Goal: Transaction & Acquisition: Purchase product/service

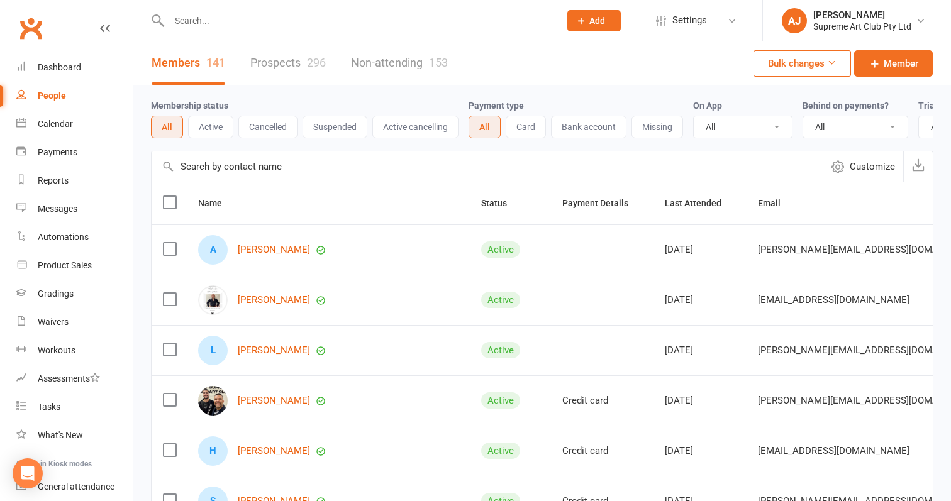
click at [57, 67] on div "Dashboard" at bounding box center [59, 67] width 43 height 10
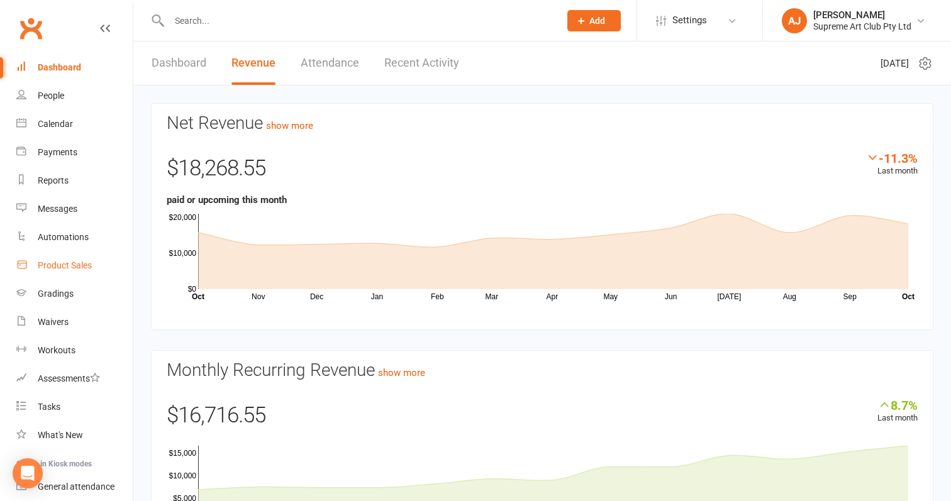
click at [65, 266] on div "Product Sales" at bounding box center [65, 265] width 54 height 10
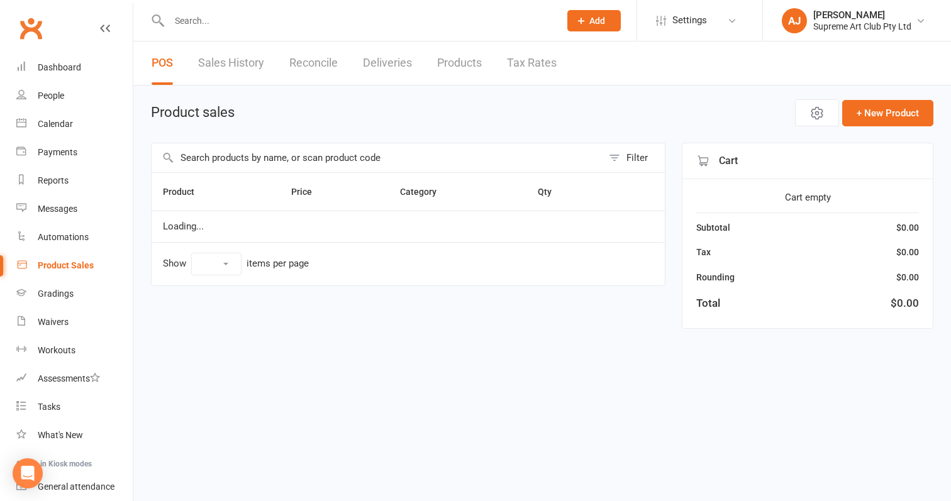
select select "100"
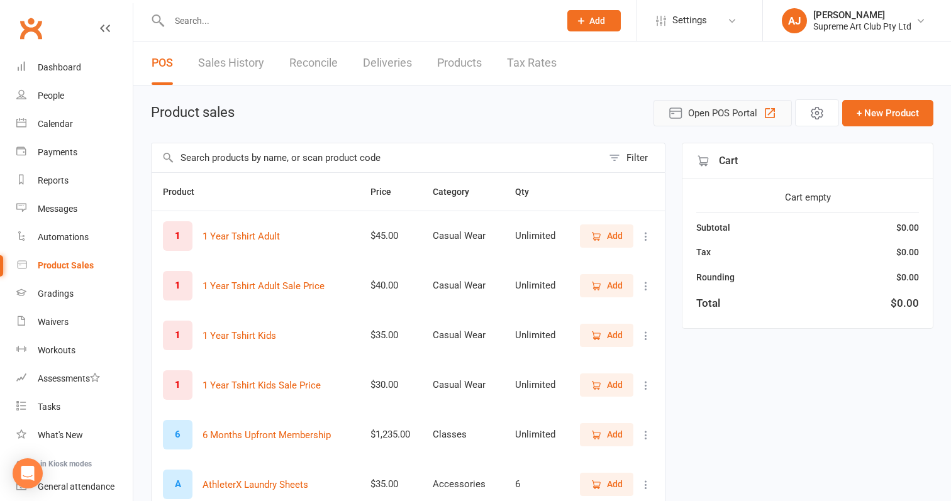
click at [771, 115] on icon "button" at bounding box center [770, 113] width 15 height 15
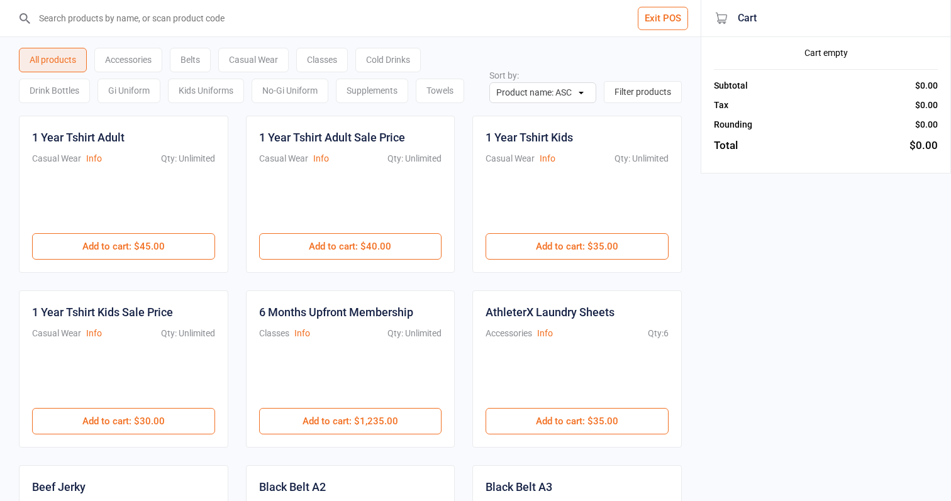
click at [415, 53] on div "Cold Drinks" at bounding box center [387, 60] width 65 height 25
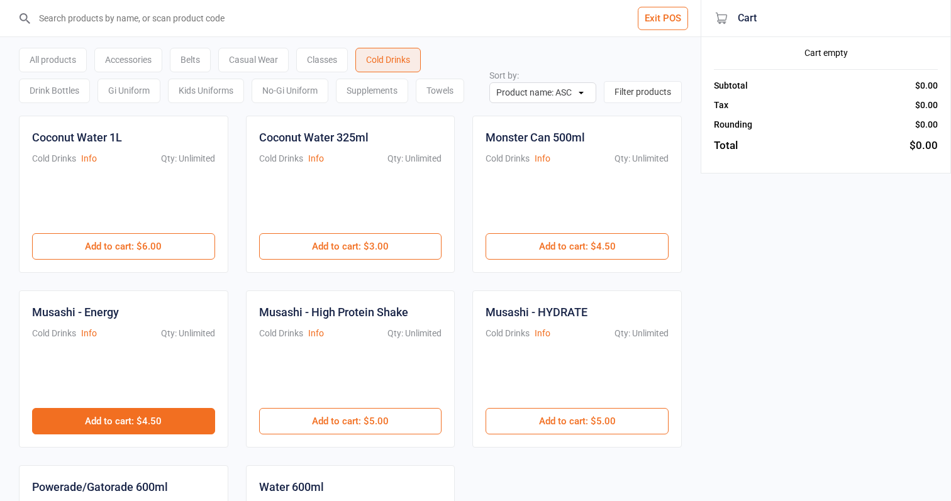
click at [131, 415] on button "Add to cart : $4.50" at bounding box center [123, 421] width 183 height 26
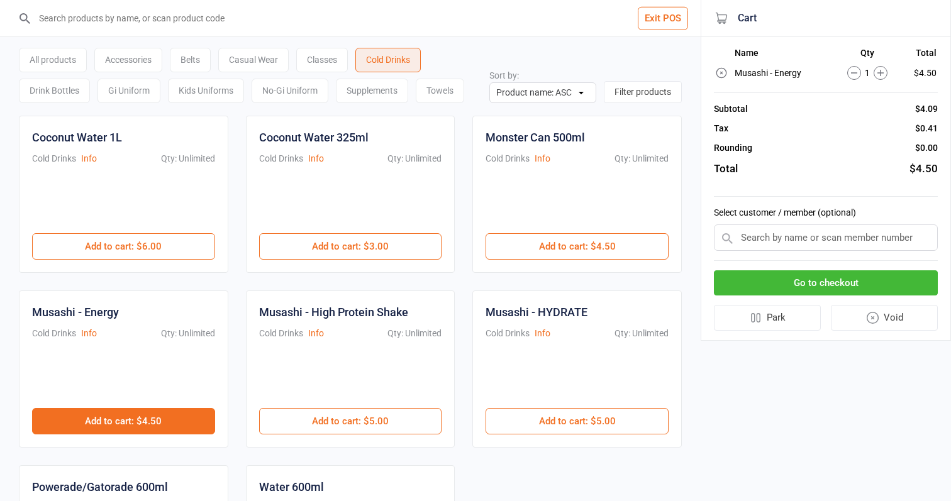
click at [101, 423] on button "Add to cart : $4.50" at bounding box center [123, 421] width 183 height 26
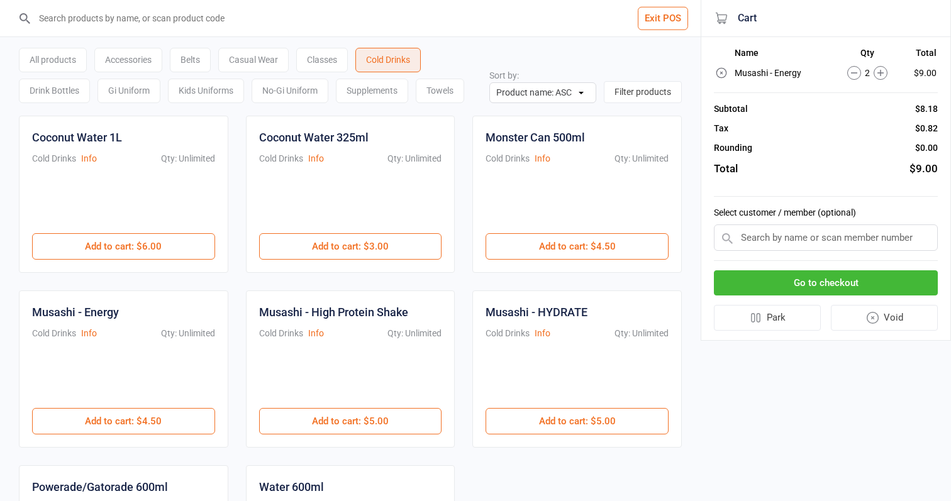
click at [837, 280] on button "Go to checkout" at bounding box center [826, 284] width 224 height 26
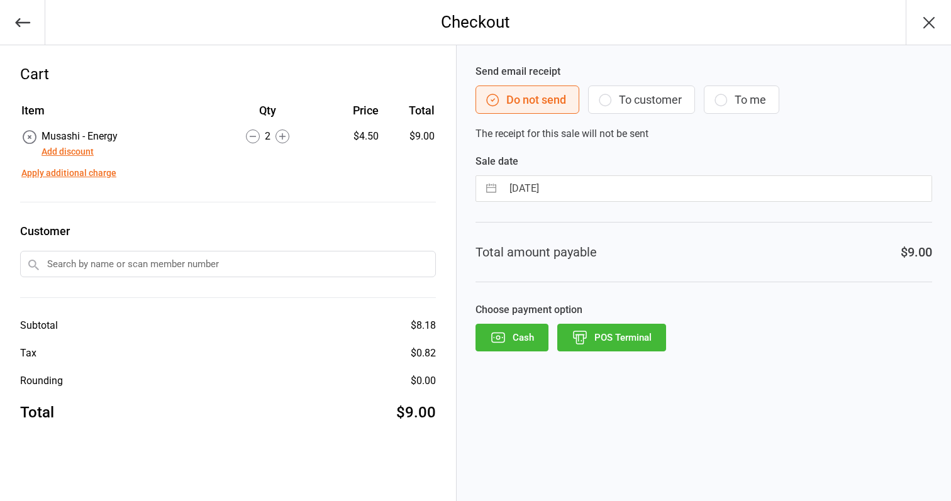
select select "8"
select select "2025"
select select "9"
select select "2025"
select select "10"
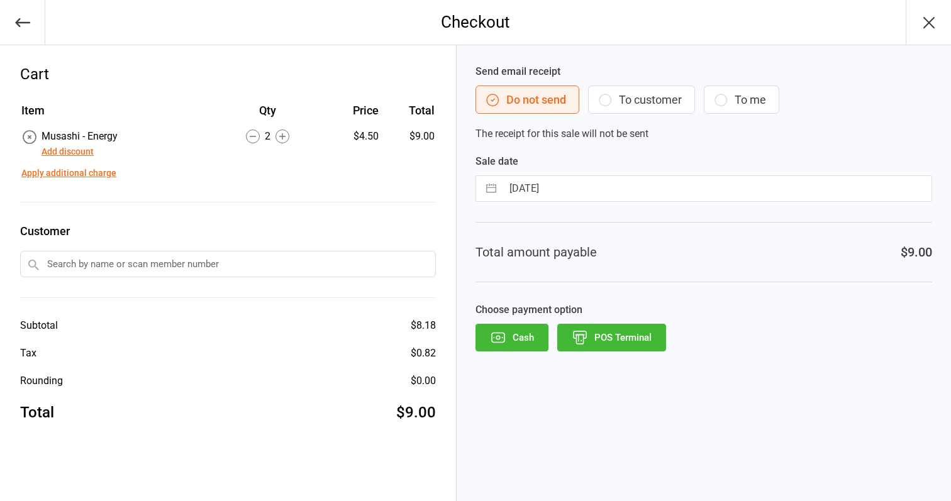
select select "2025"
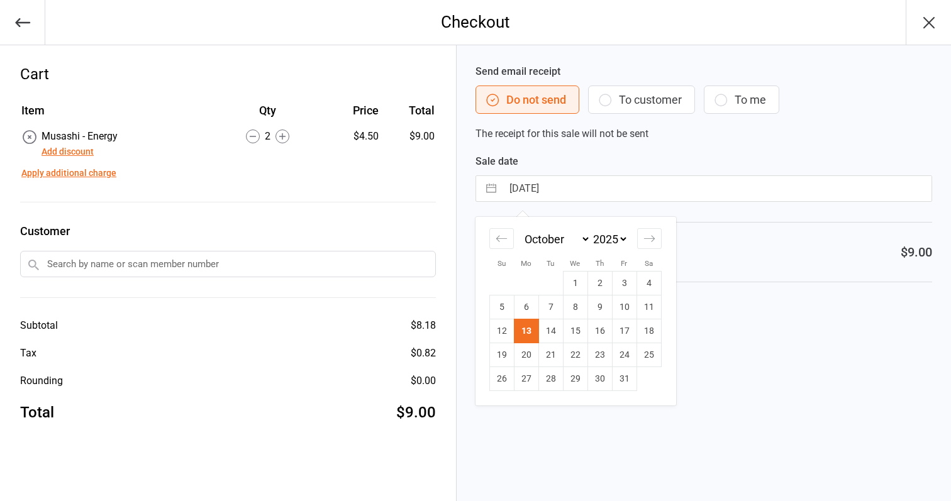
click at [607, 191] on input "13 Oct 2025" at bounding box center [717, 188] width 429 height 25
click at [649, 305] on td "11" at bounding box center [649, 308] width 25 height 24
type input "11 Oct 2025"
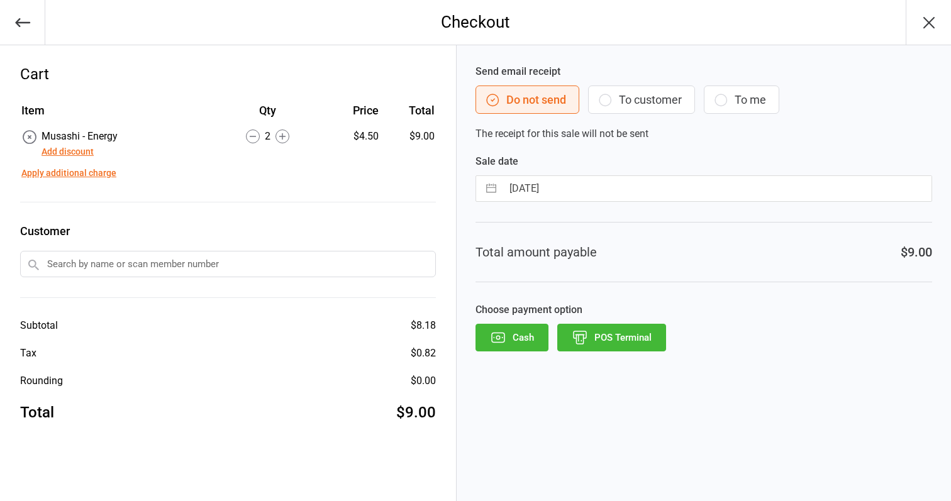
click at [638, 346] on button "POS Terminal" at bounding box center [611, 338] width 109 height 28
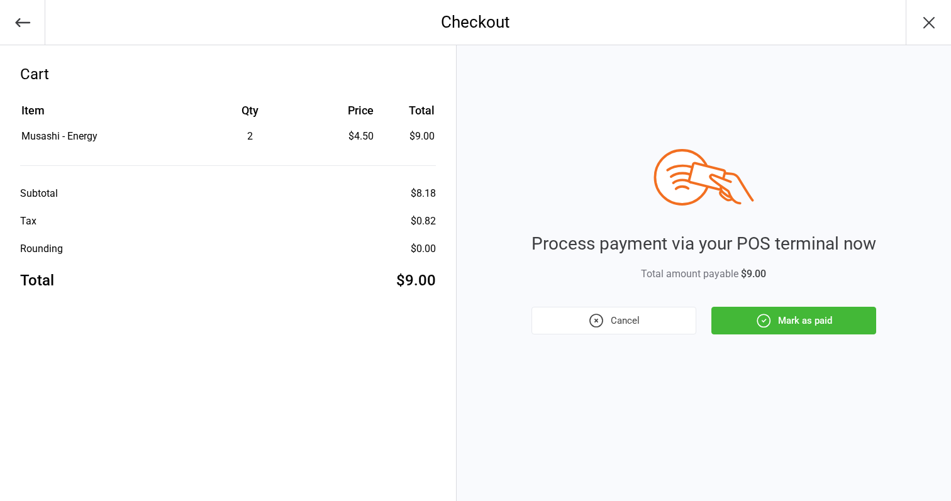
click at [776, 323] on button "Mark as paid" at bounding box center [794, 321] width 165 height 28
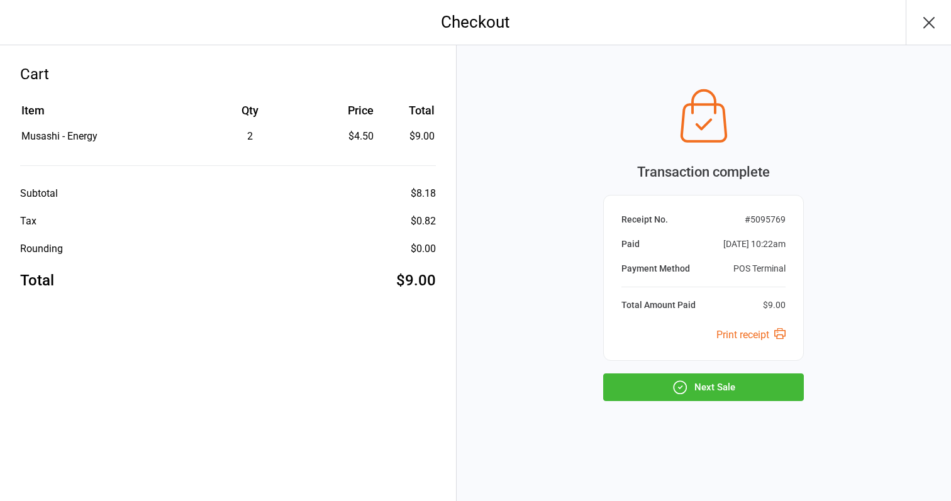
click at [732, 386] on button "Next Sale" at bounding box center [703, 388] width 201 height 28
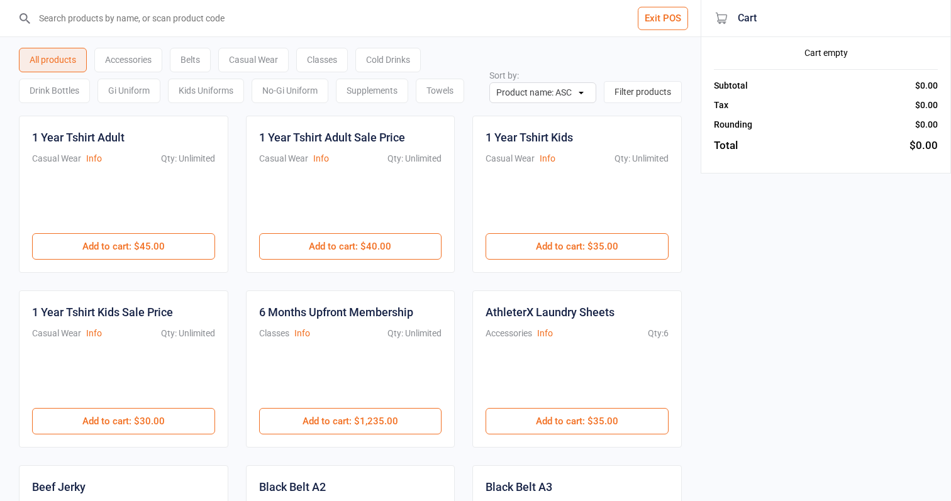
click at [401, 50] on div "Cold Drinks" at bounding box center [387, 60] width 65 height 25
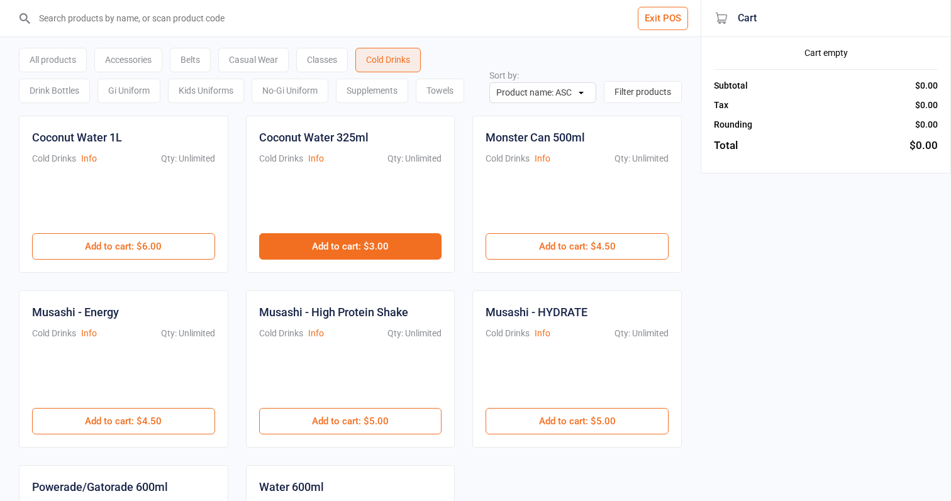
click at [360, 241] on button "Add to cart : $3.00" at bounding box center [350, 246] width 183 height 26
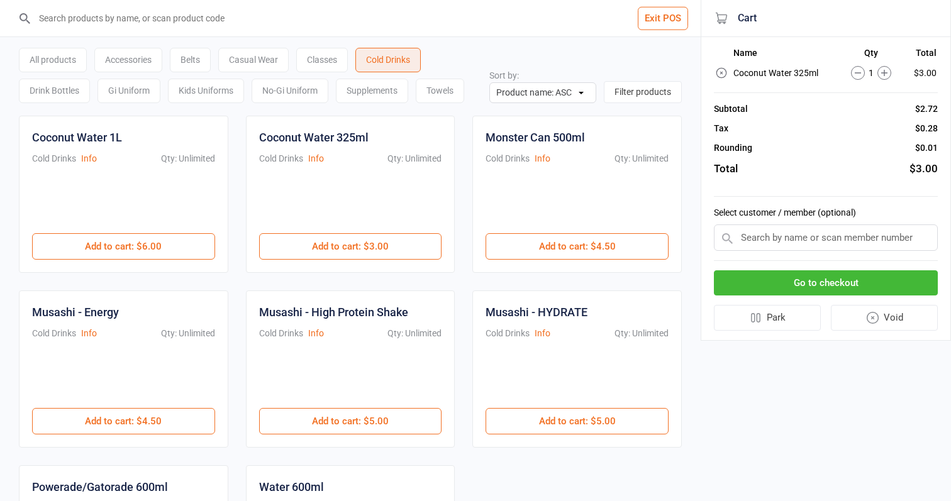
click at [883, 279] on button "Go to checkout" at bounding box center [826, 284] width 224 height 26
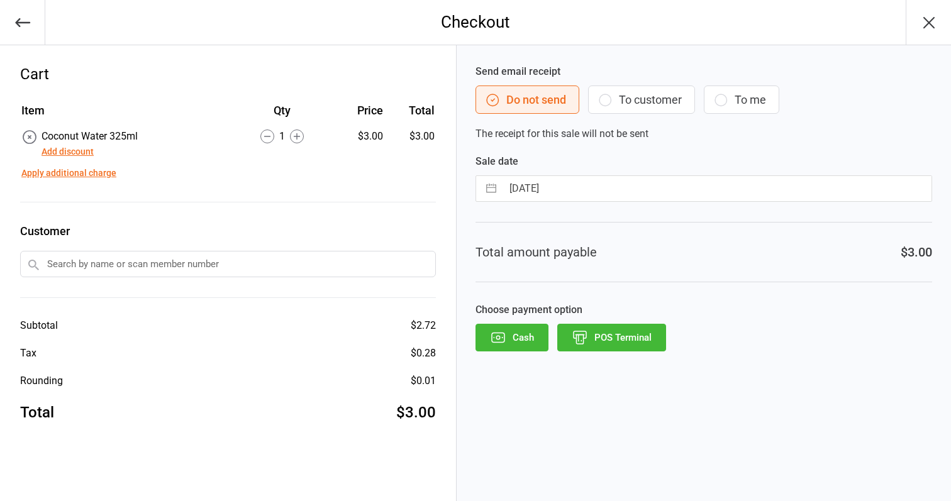
click at [601, 186] on input "13 Oct 2025" at bounding box center [717, 188] width 429 height 25
select select "8"
select select "2025"
select select "9"
select select "2025"
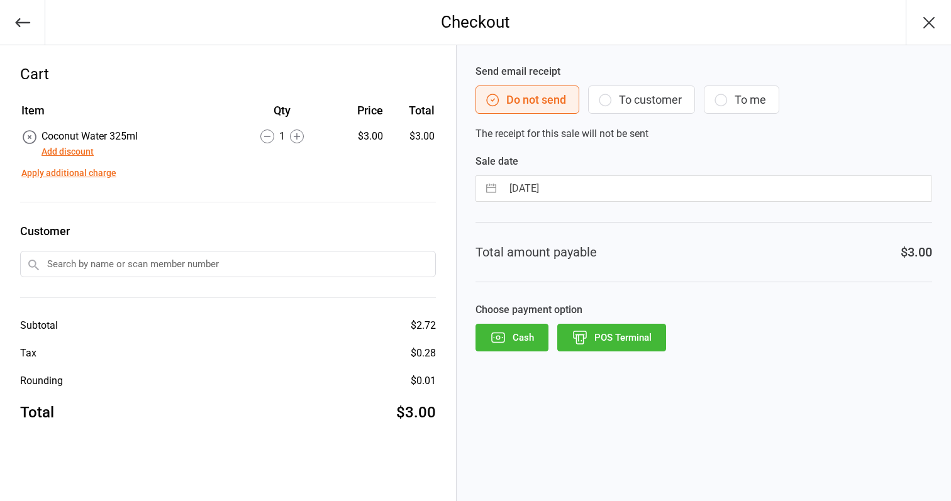
select select "10"
select select "2025"
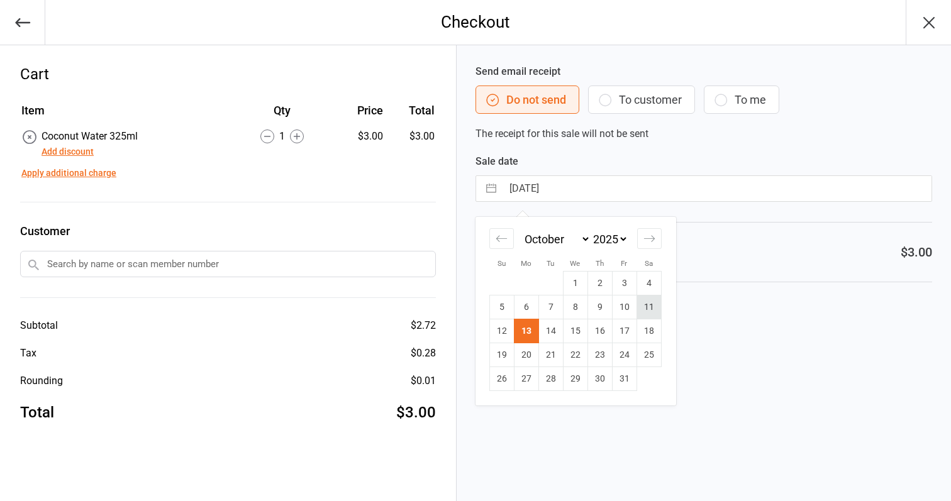
click at [649, 310] on td "11" at bounding box center [649, 308] width 25 height 24
type input "11 Oct 2025"
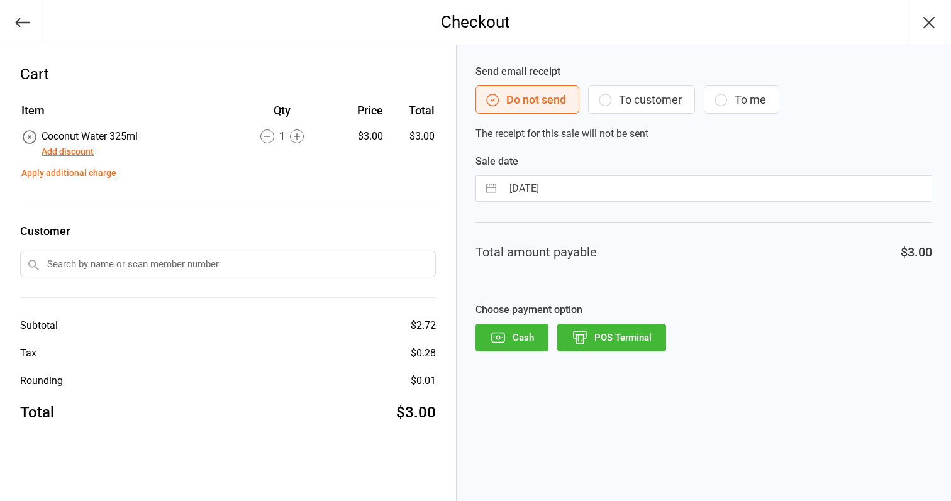
click at [637, 342] on button "POS Terminal" at bounding box center [611, 338] width 109 height 28
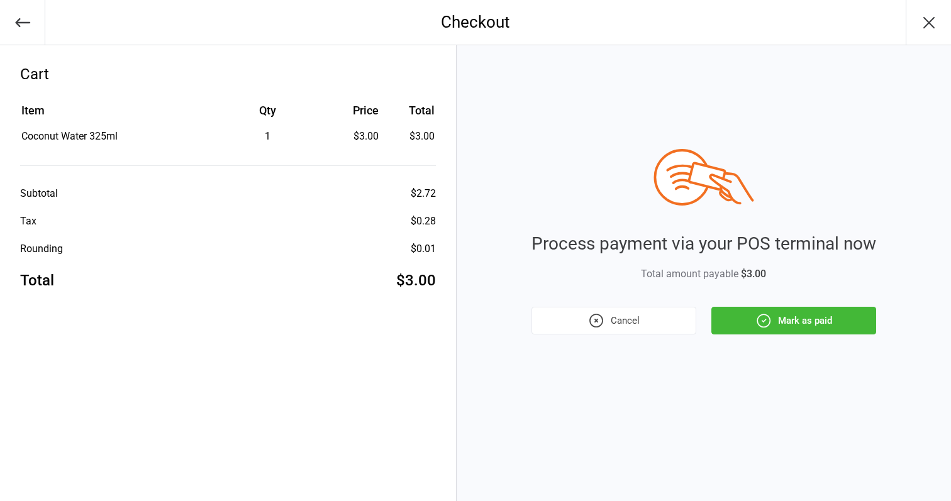
click at [760, 331] on button "Mark as paid" at bounding box center [794, 321] width 165 height 28
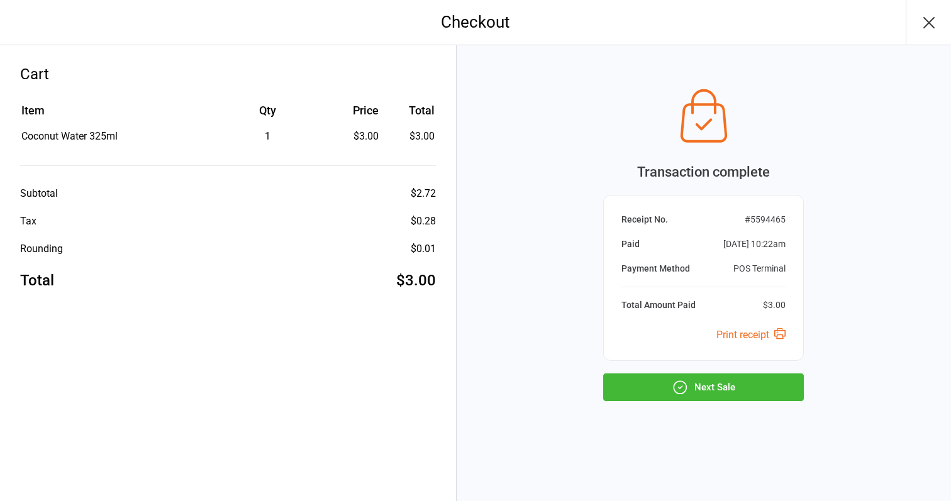
click at [722, 378] on button "Next Sale" at bounding box center [703, 388] width 201 height 28
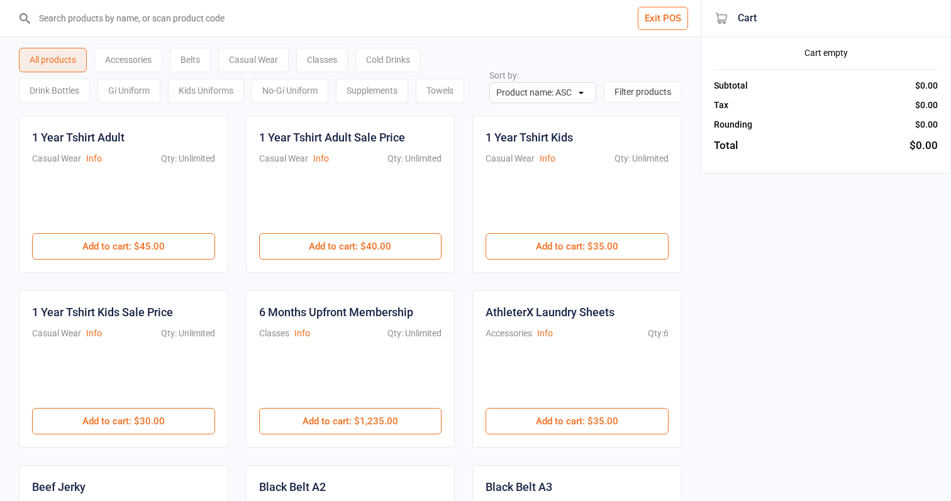
click at [389, 54] on div "Cold Drinks" at bounding box center [387, 60] width 65 height 25
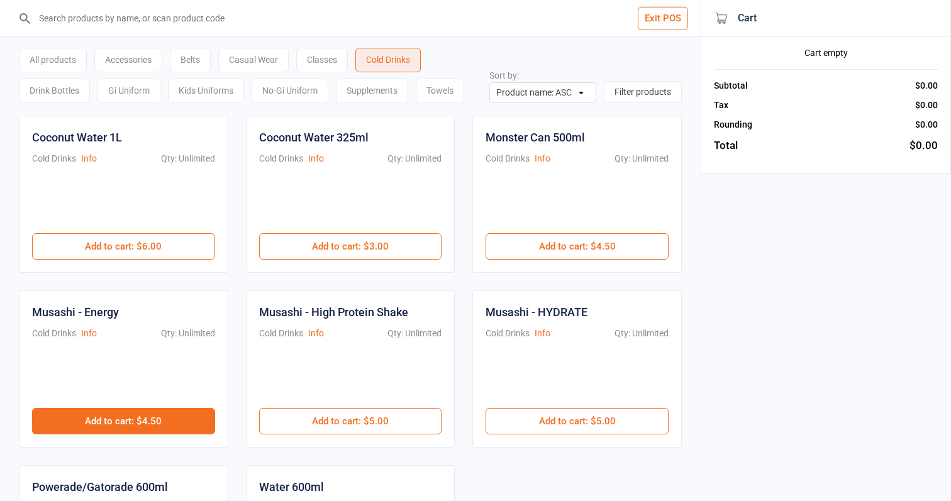
click at [170, 417] on button "Add to cart : $4.50" at bounding box center [123, 421] width 183 height 26
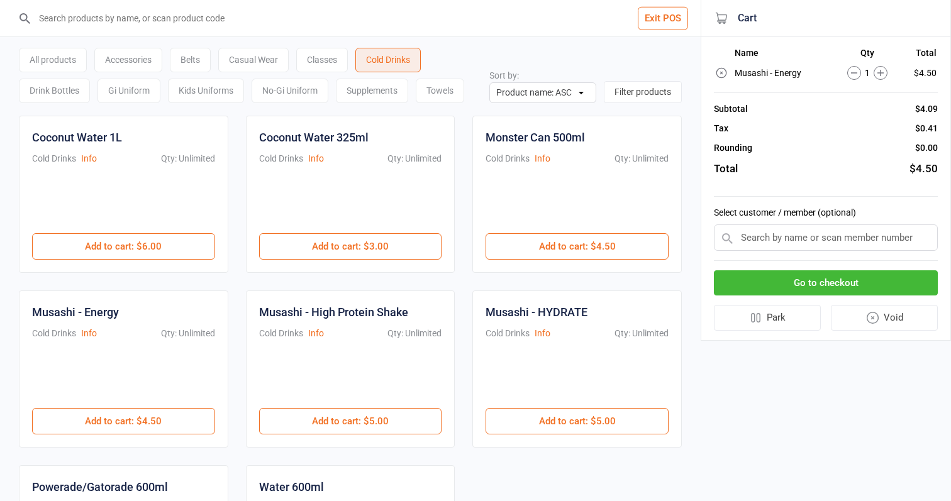
click at [272, 60] on div "Casual Wear" at bounding box center [253, 60] width 70 height 25
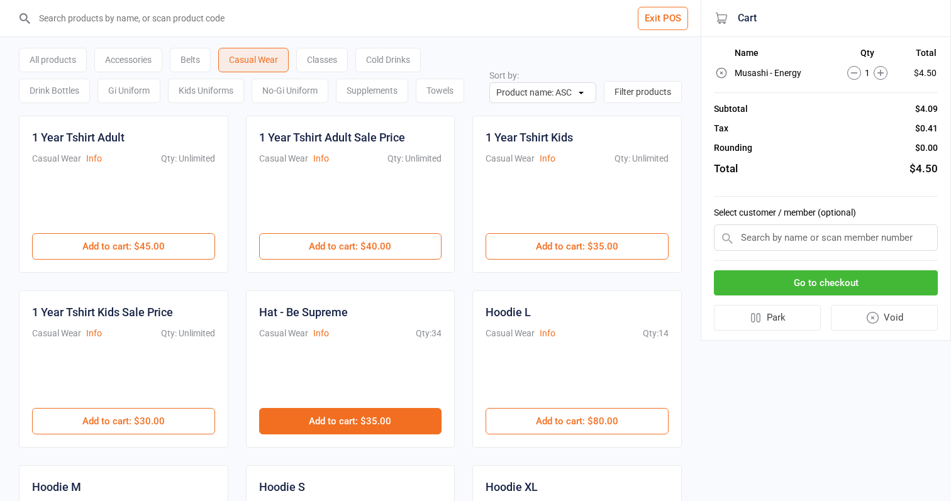
click at [386, 427] on button "Add to cart : $35.00" at bounding box center [350, 421] width 183 height 26
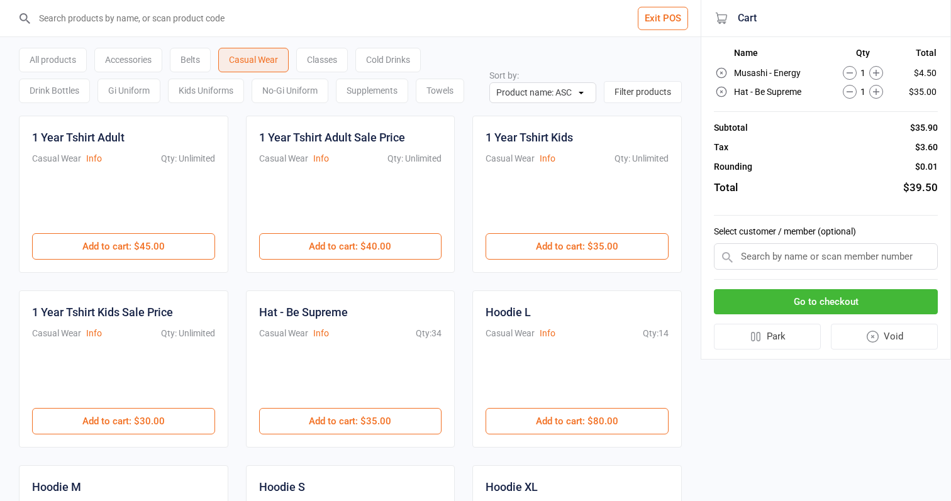
click at [789, 298] on button "Go to checkout" at bounding box center [826, 302] width 224 height 26
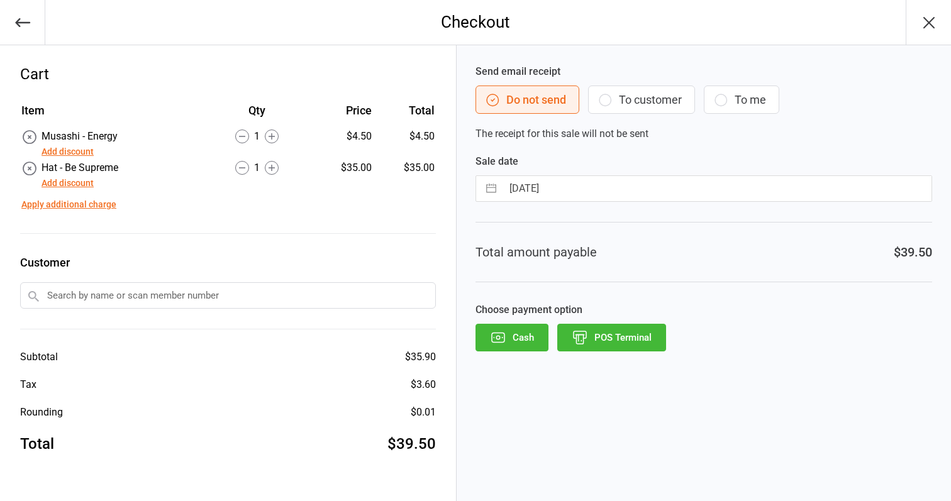
click at [620, 186] on input "13 Oct 2025" at bounding box center [717, 188] width 429 height 25
select select "8"
select select "2025"
select select "9"
select select "2025"
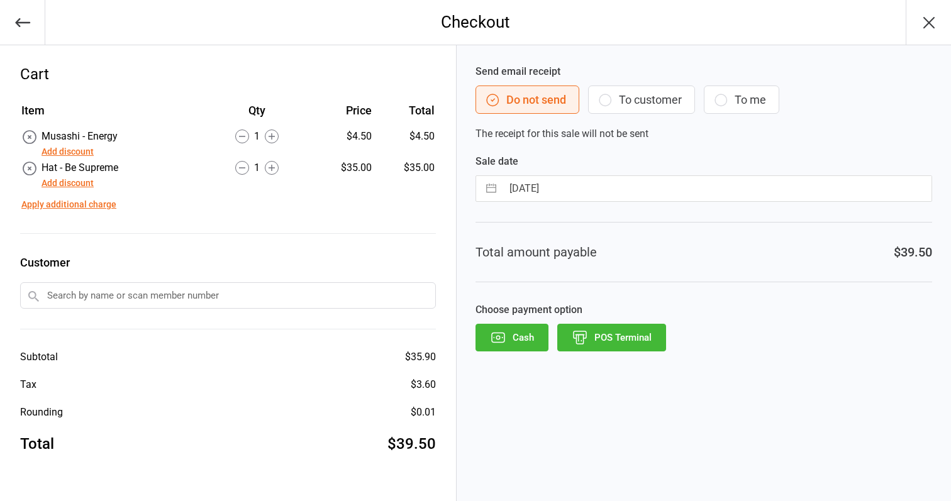
select select "10"
select select "2025"
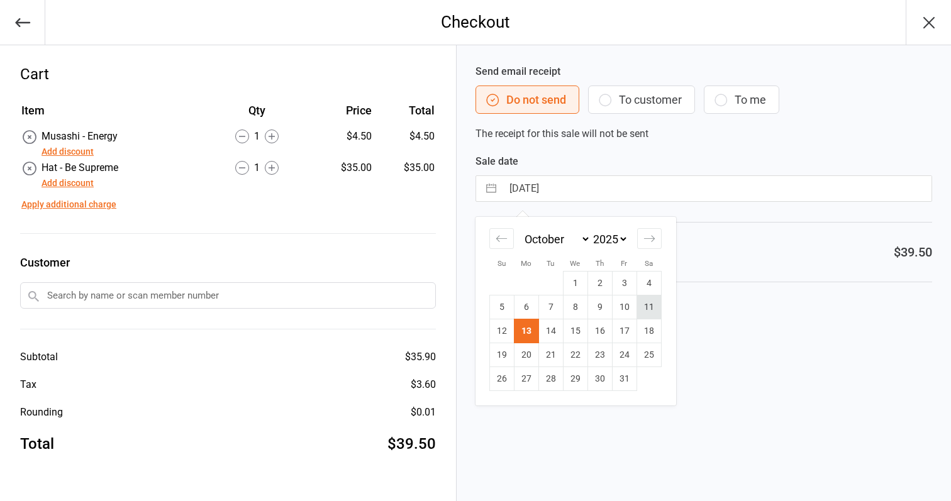
click at [652, 310] on td "11" at bounding box center [649, 308] width 25 height 24
type input "11 Oct 2025"
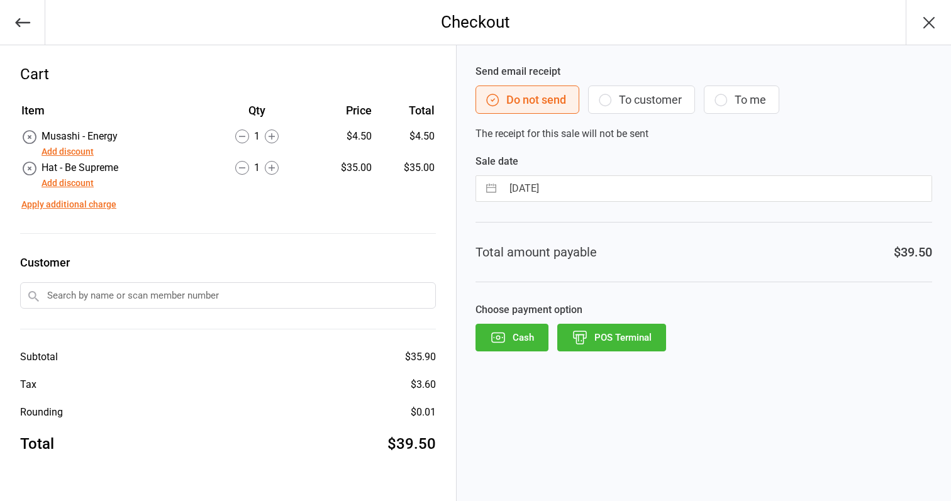
click at [653, 345] on button "POS Terminal" at bounding box center [611, 338] width 109 height 28
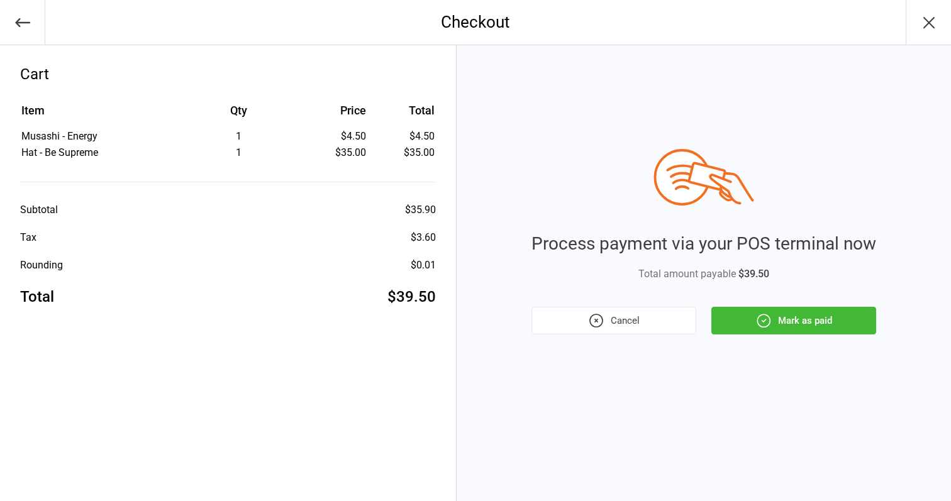
click at [775, 318] on button "Mark as paid" at bounding box center [794, 321] width 165 height 28
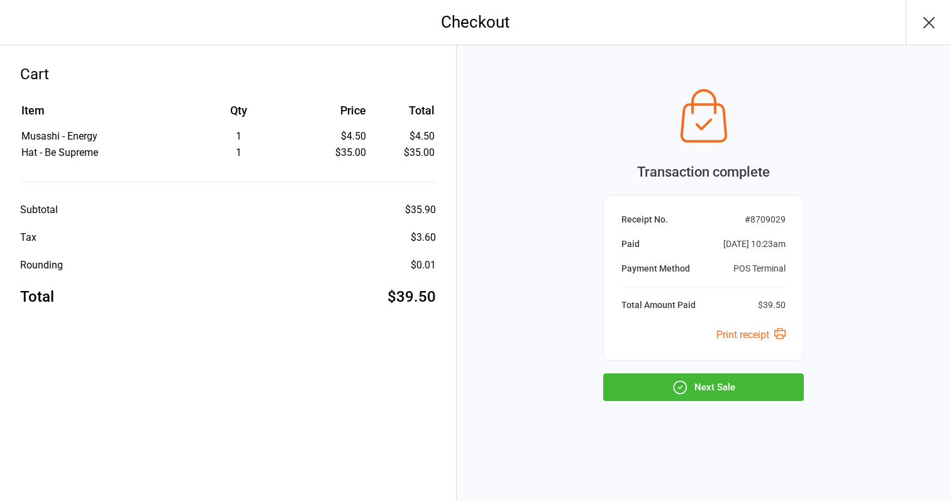
click at [706, 382] on button "Next Sale" at bounding box center [703, 388] width 201 height 28
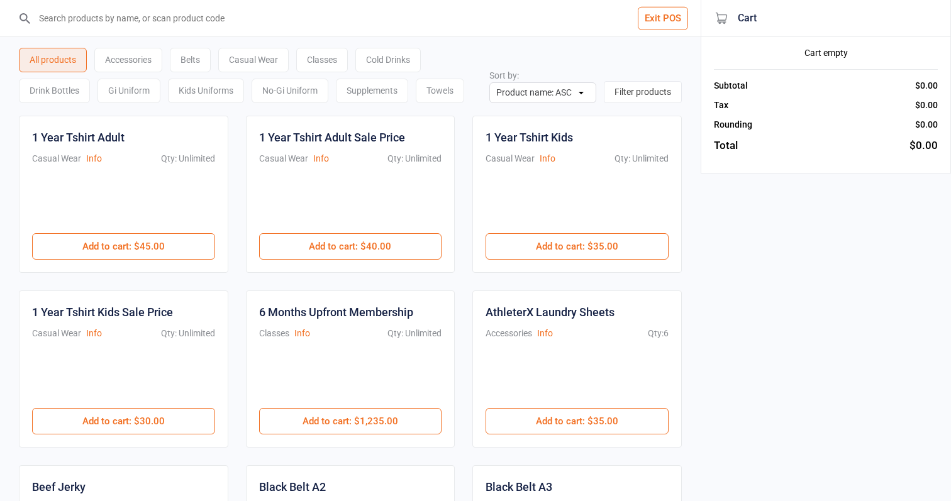
click at [670, 21] on button "Exit POS" at bounding box center [663, 18] width 50 height 23
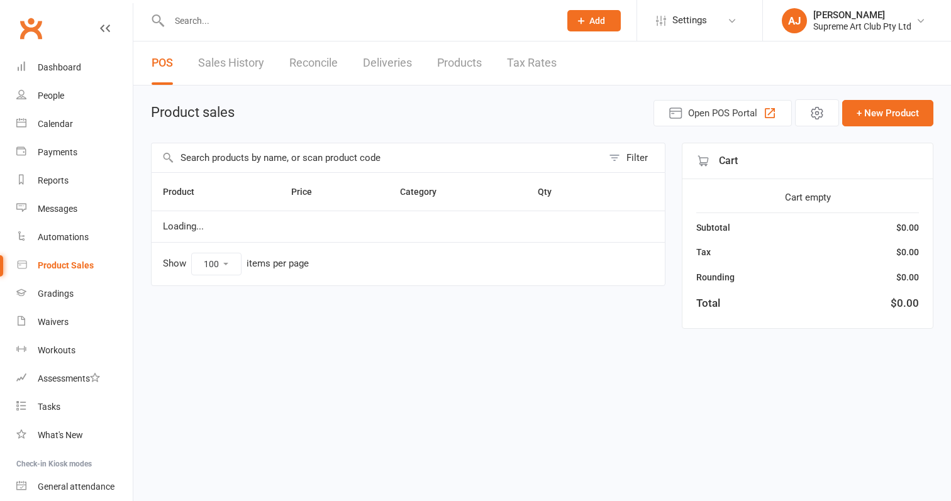
select select "100"
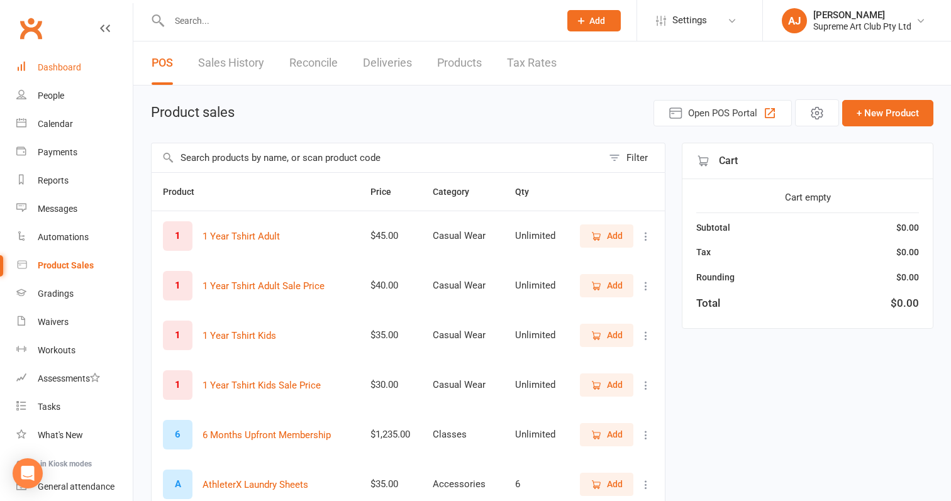
click at [71, 69] on div "Dashboard" at bounding box center [59, 67] width 43 height 10
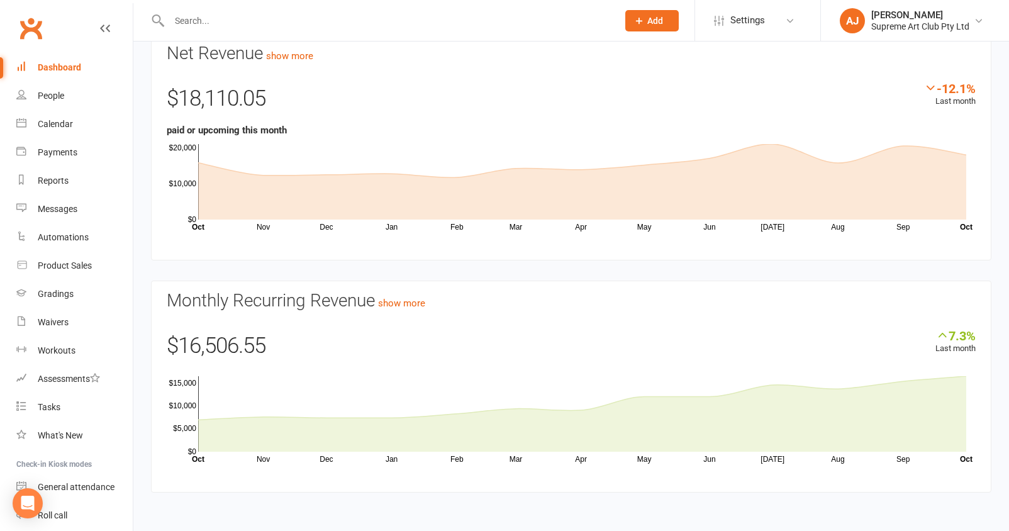
scroll to position [79, 0]
click at [410, 298] on link "show more" at bounding box center [401, 303] width 47 height 11
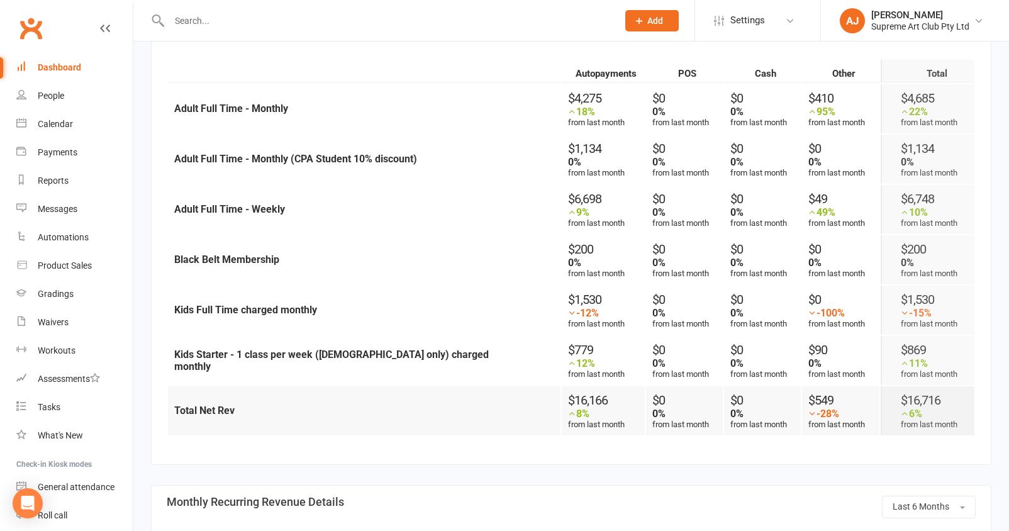
scroll to position [634, 0]
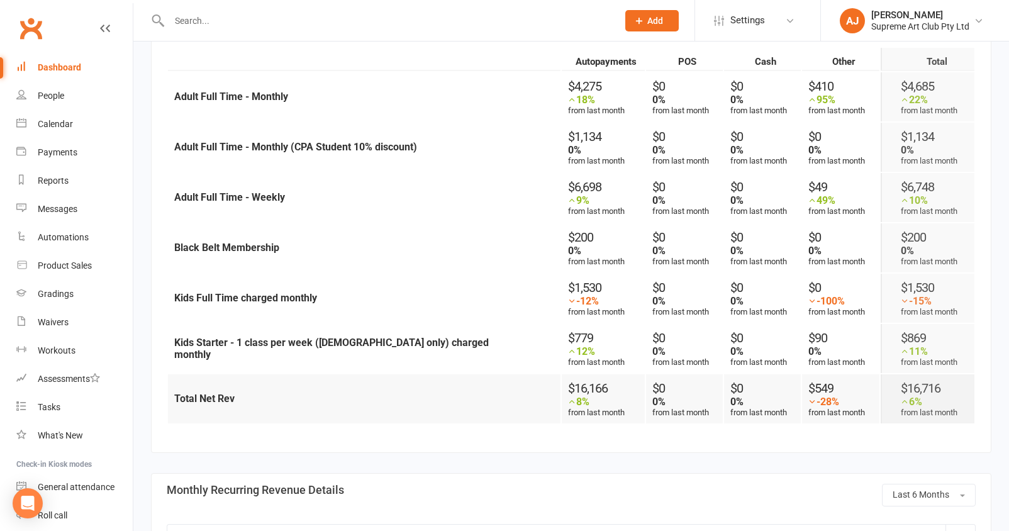
click at [915, 298] on td "$1,530 -15% from last month" at bounding box center [928, 298] width 94 height 49
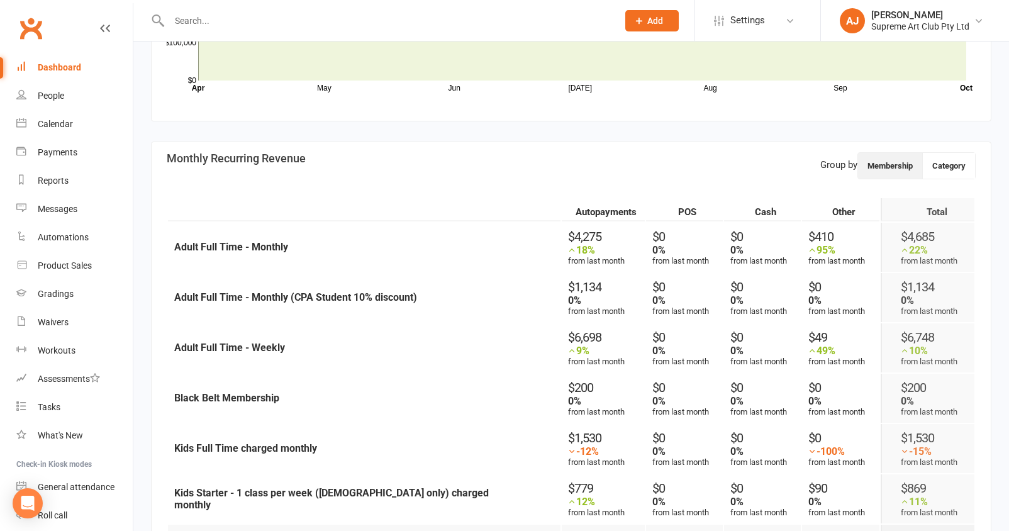
scroll to position [86, 0]
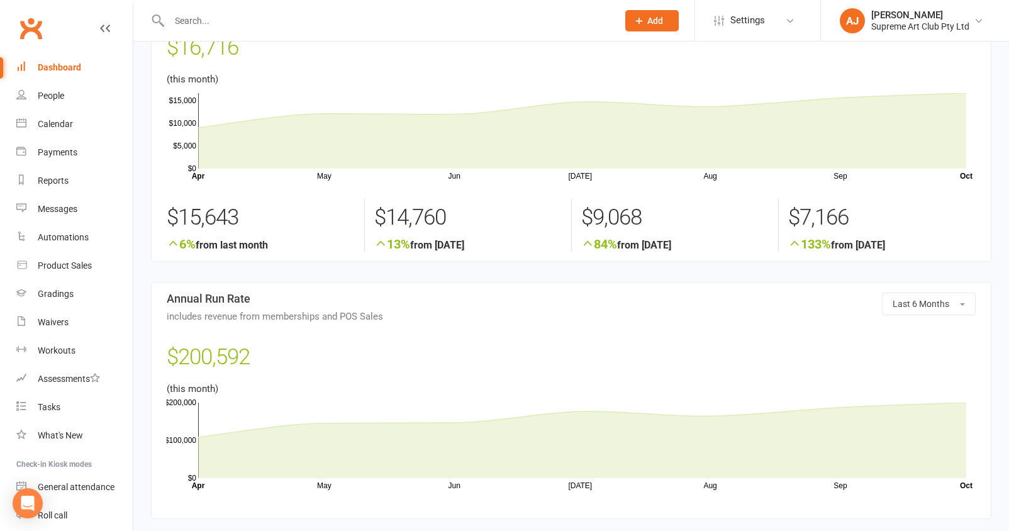
click at [70, 61] on link "Dashboard" at bounding box center [74, 67] width 116 height 28
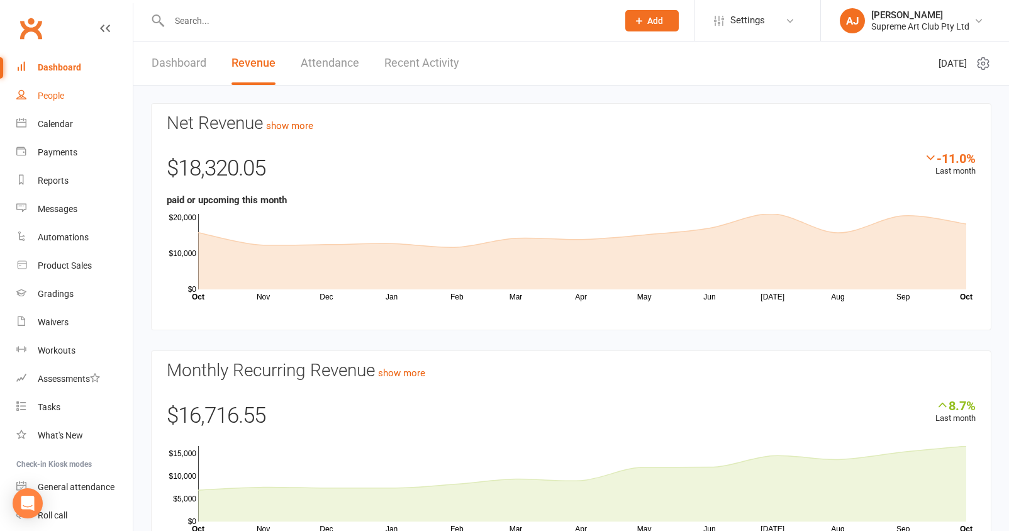
click at [44, 98] on div "People" at bounding box center [51, 96] width 26 height 10
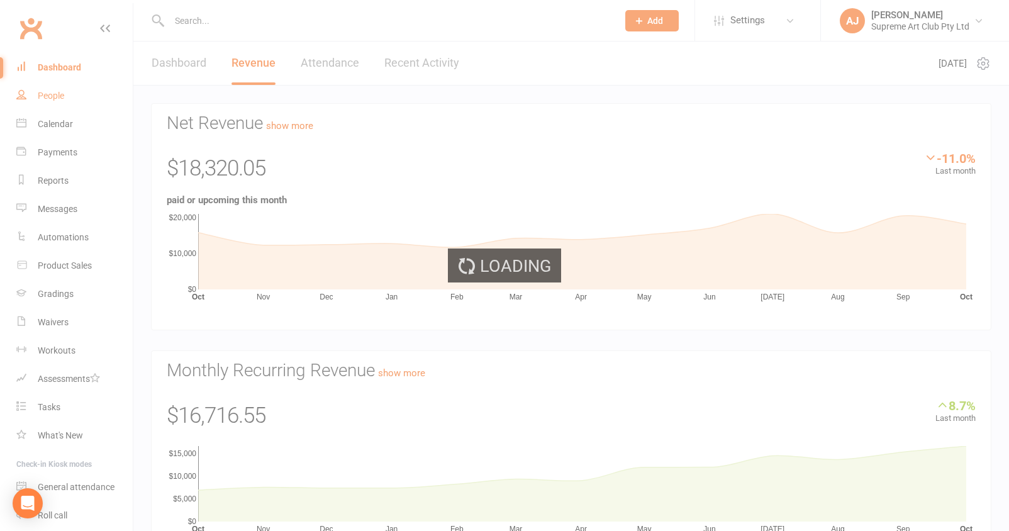
select select "100"
